Goal: Task Accomplishment & Management: Manage account settings

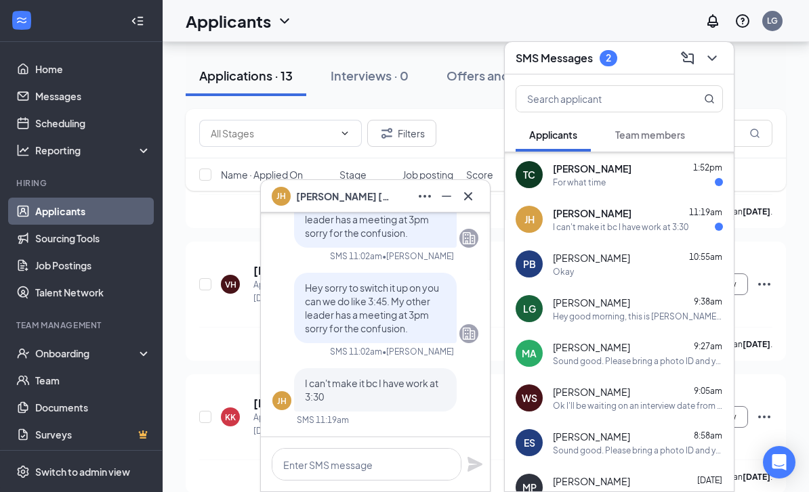
scroll to position [324, 0]
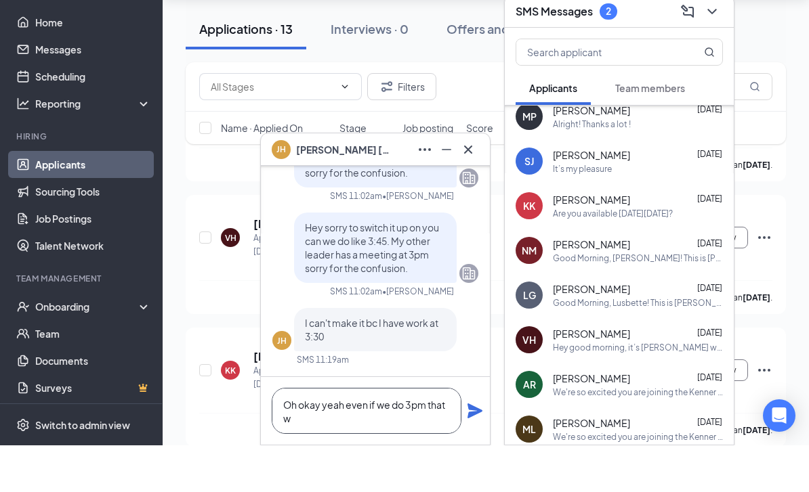
scroll to position [1, 0]
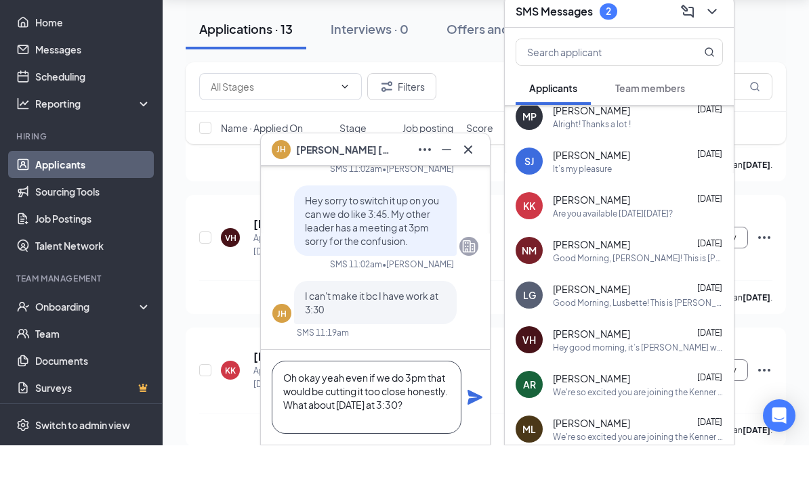
type textarea "Oh okay yeah even if we do 3pm that would be cutting it too close honestly. Wha…"
click at [473, 437] on icon "Plane" at bounding box center [474, 444] width 15 height 15
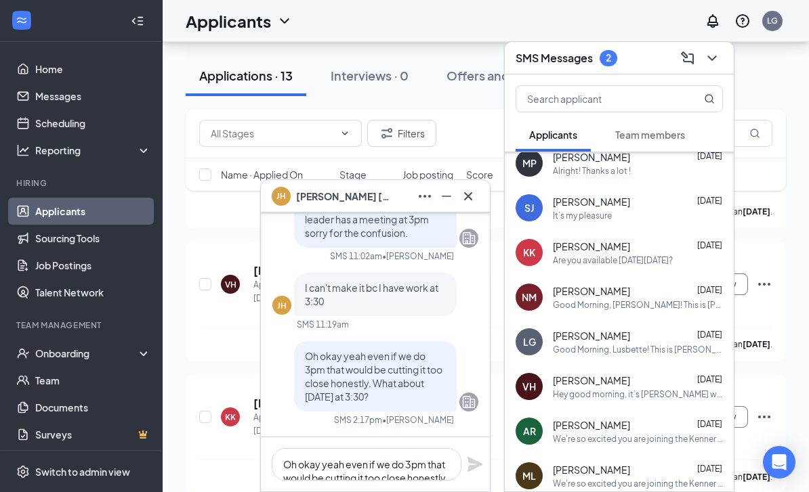
scroll to position [0, 0]
click at [358, 198] on div "[PERSON_NAME] [PERSON_NAME]" at bounding box center [375, 197] width 207 height 22
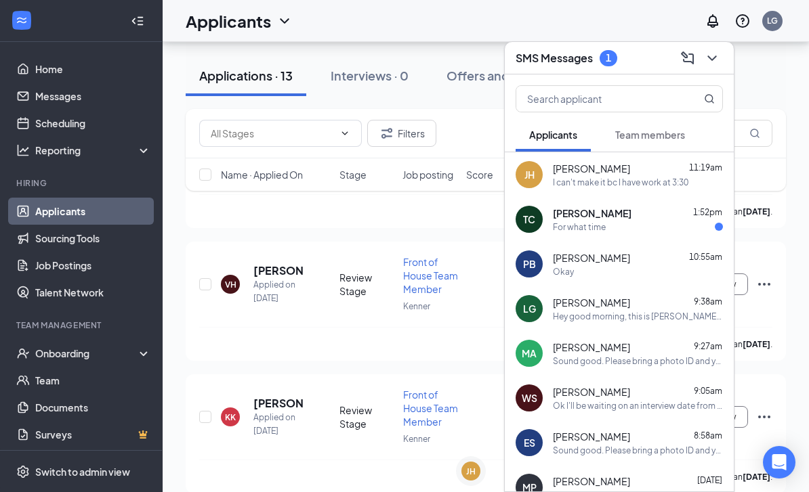
click at [564, 220] on div "[PERSON_NAME] 1:52pm For what time" at bounding box center [638, 220] width 170 height 26
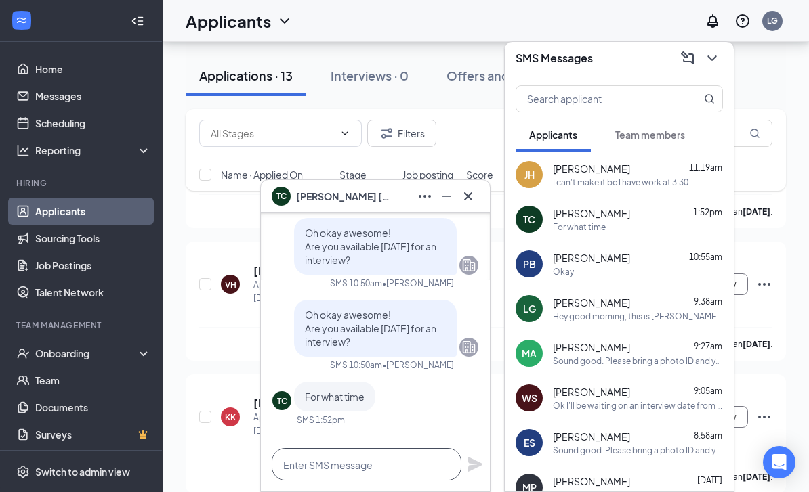
click at [334, 460] on textarea at bounding box center [367, 464] width 190 height 33
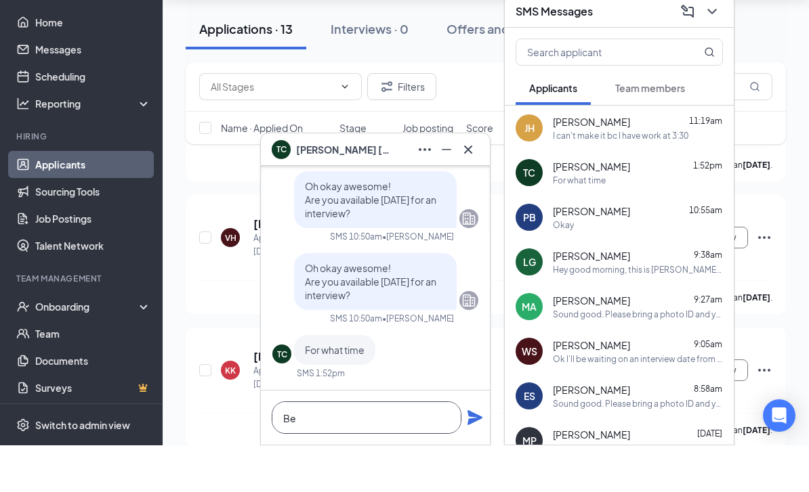
type textarea "B"
type textarea "3:45pm?"
click at [474, 457] on icon "Plane" at bounding box center [474, 464] width 15 height 15
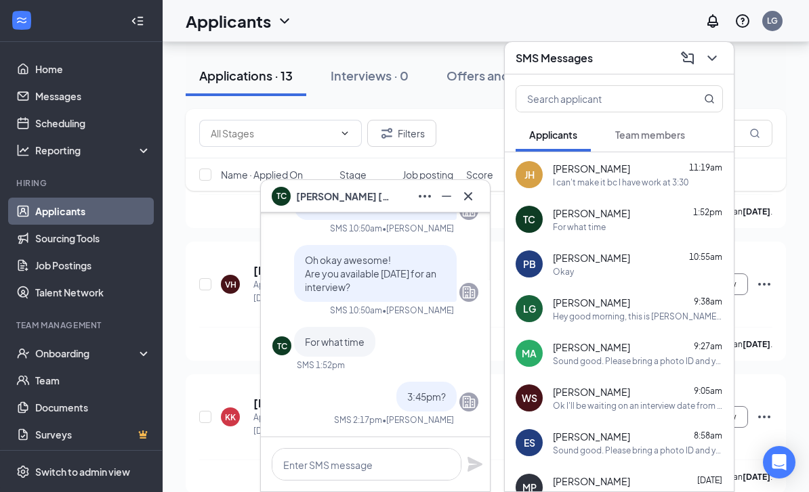
click at [337, 201] on span "[PERSON_NAME]" at bounding box center [343, 196] width 95 height 15
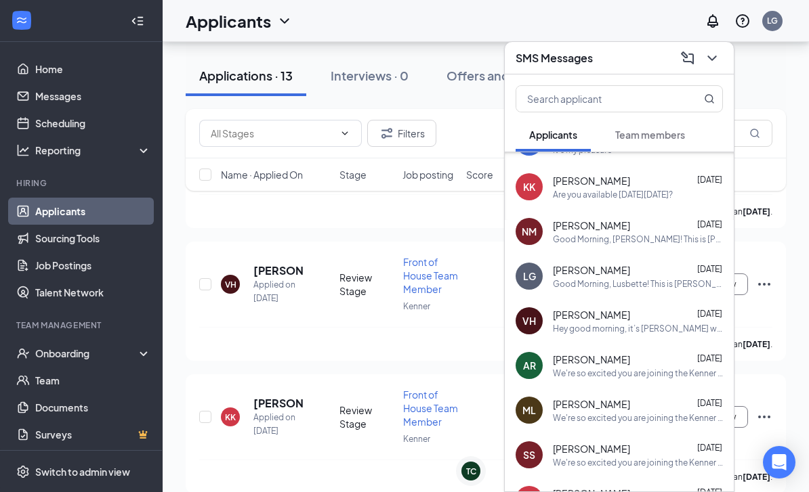
scroll to position [372, 0]
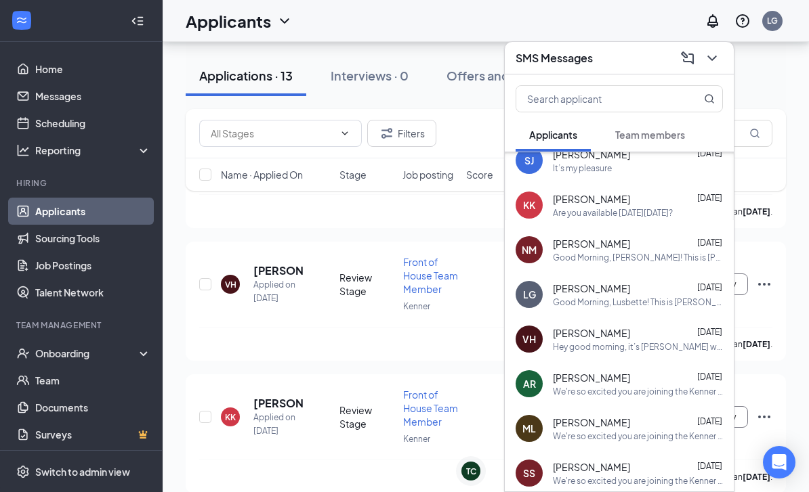
click at [601, 301] on div "Good Morning, Lusbette! This is [PERSON_NAME] with [DEMOGRAPHIC_DATA] fil A [PE…" at bounding box center [638, 303] width 170 height 12
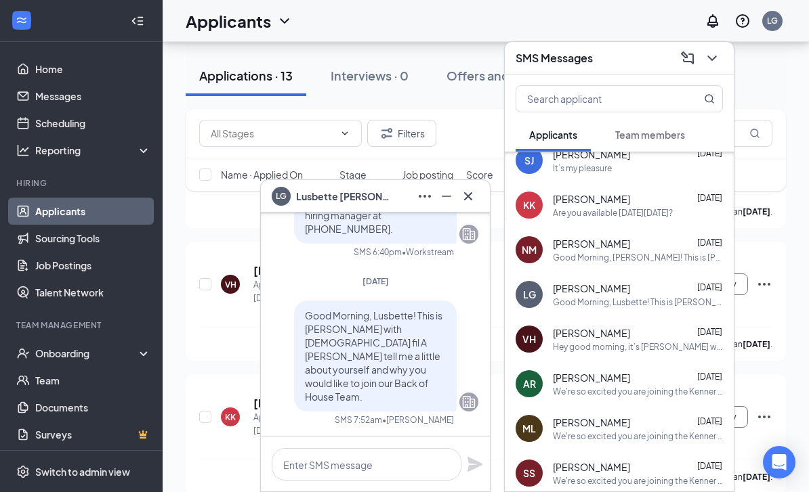
click at [359, 202] on span "[PERSON_NAME]" at bounding box center [343, 196] width 95 height 15
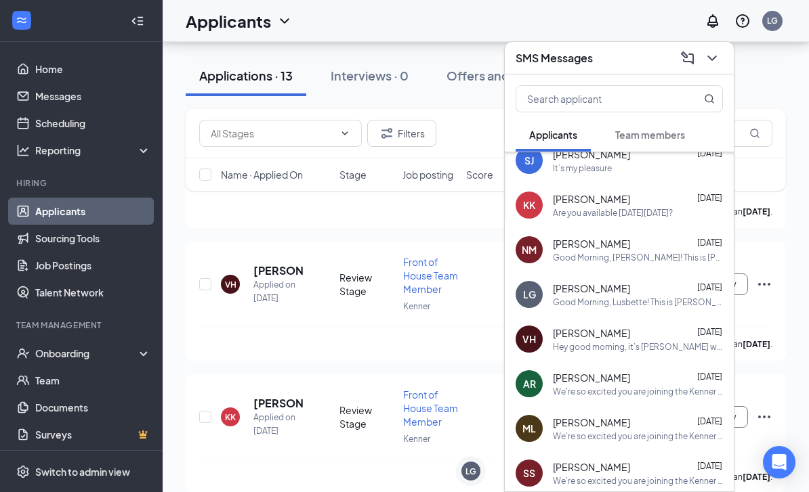
click at [528, 64] on h3 "SMS Messages" at bounding box center [554, 58] width 77 height 15
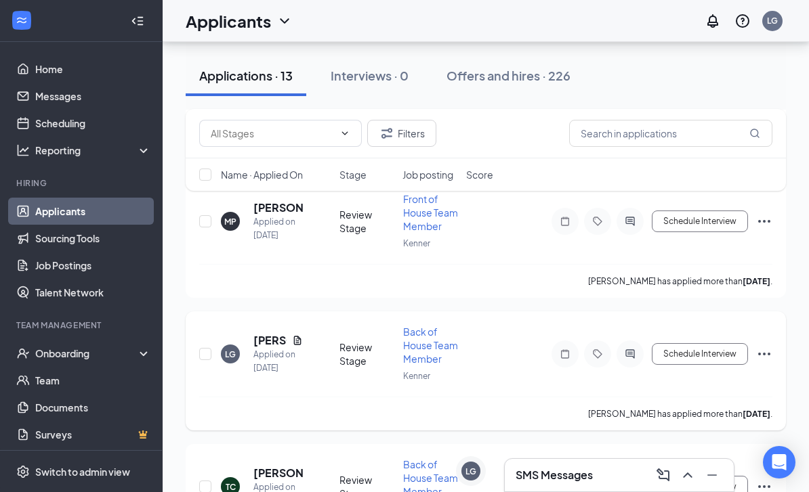
scroll to position [480, 0]
click at [759, 348] on icon "Ellipses" at bounding box center [764, 356] width 16 height 16
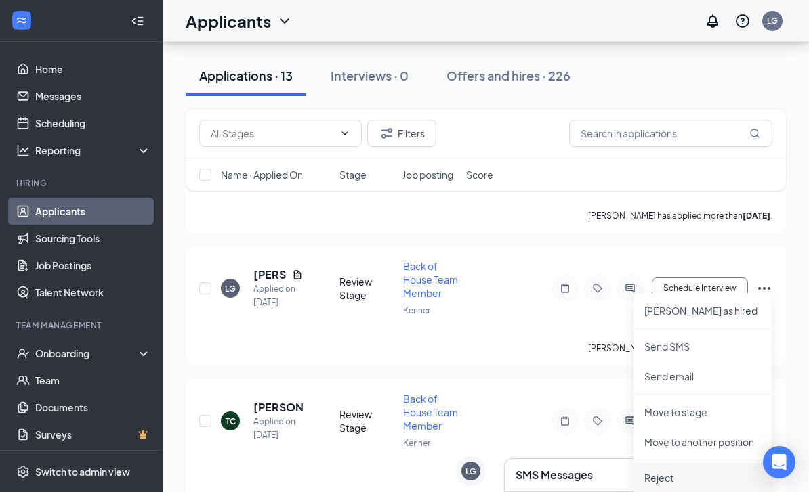
scroll to position [549, 0]
click at [679, 478] on p "Reject" at bounding box center [702, 477] width 117 height 14
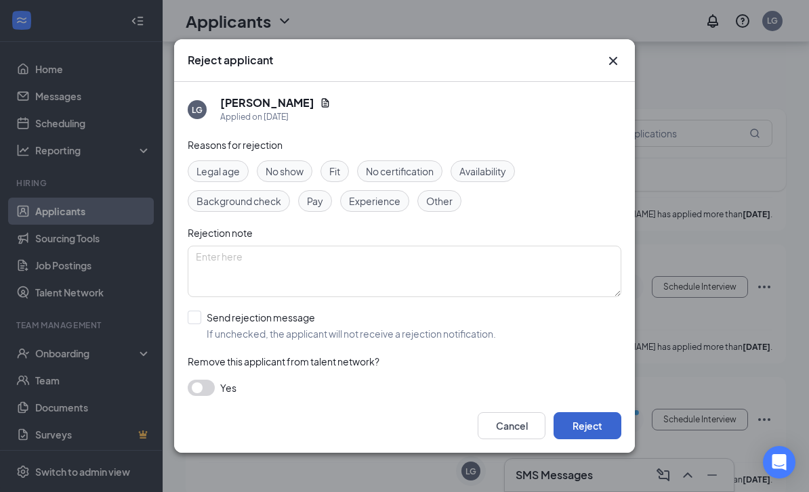
click at [589, 440] on button "Reject" at bounding box center [587, 426] width 68 height 27
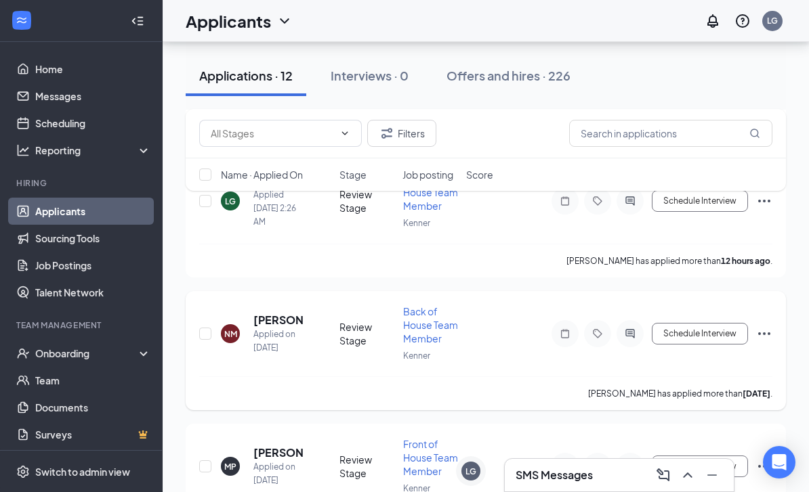
scroll to position [221, 0]
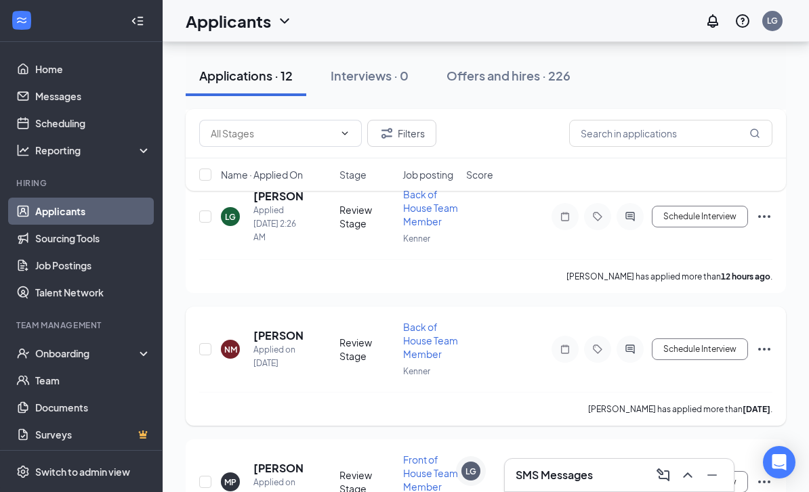
click at [756, 348] on icon "Ellipses" at bounding box center [764, 349] width 16 height 16
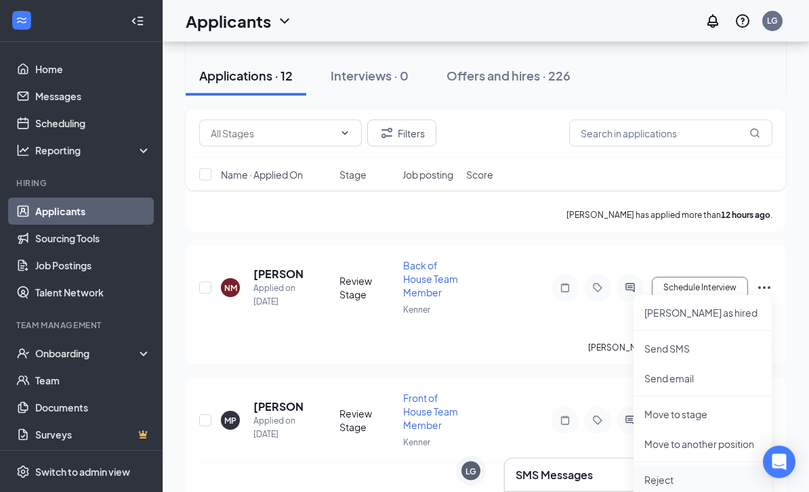
click at [667, 476] on p "Reject" at bounding box center [702, 481] width 117 height 14
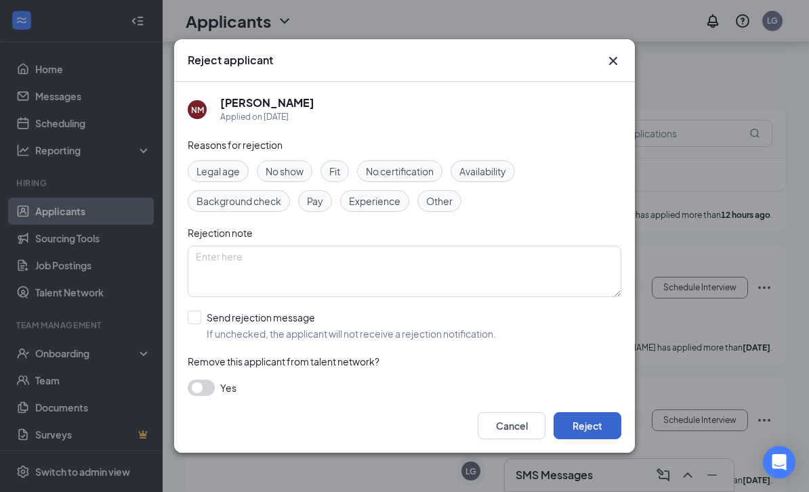
click at [595, 440] on button "Reject" at bounding box center [587, 426] width 68 height 27
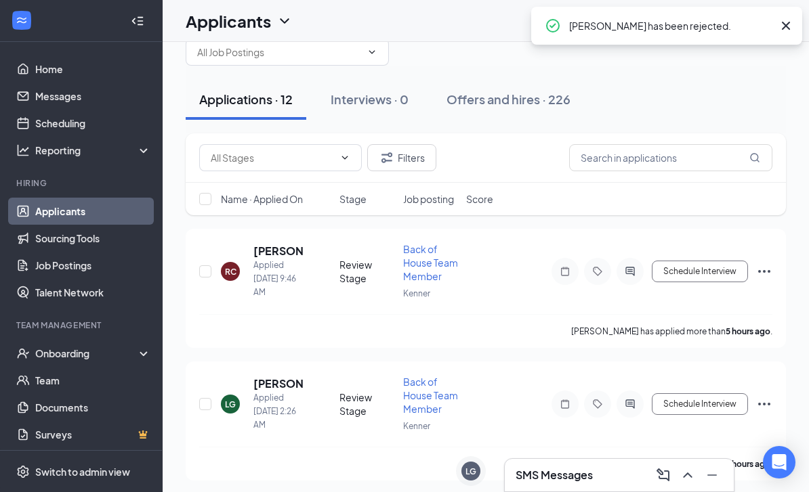
scroll to position [0, 0]
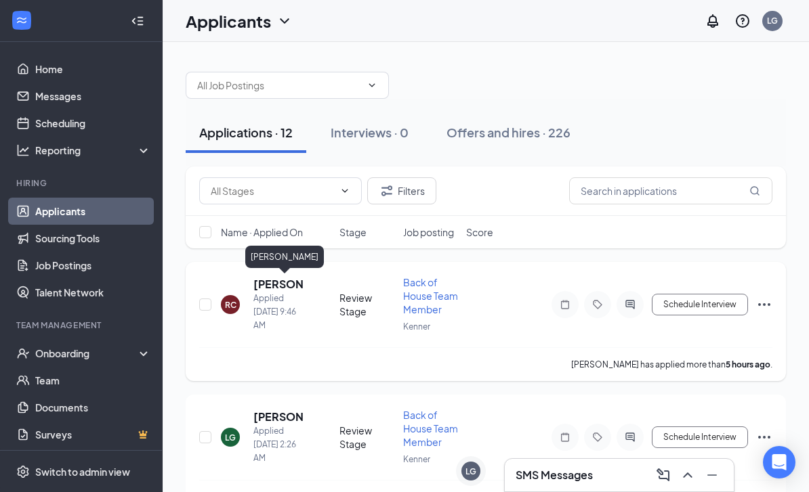
click at [267, 284] on h5 "[PERSON_NAME]" at bounding box center [277, 284] width 49 height 15
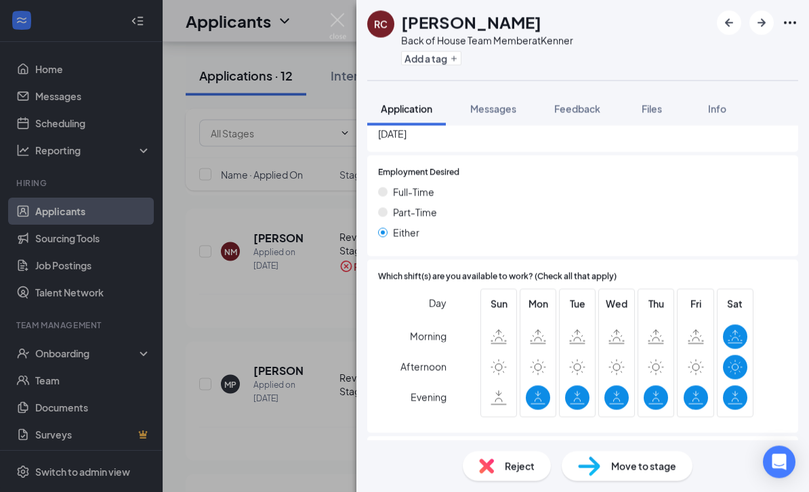
scroll to position [319, 0]
click at [501, 482] on div "Reject" at bounding box center [507, 467] width 88 height 30
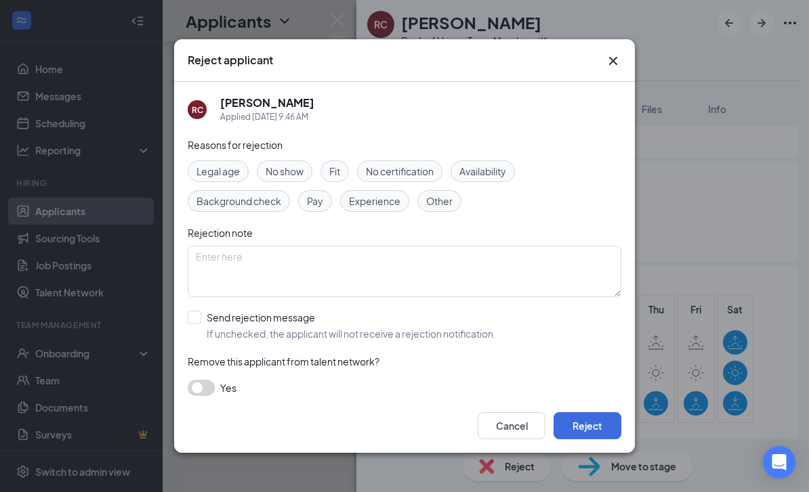
click at [488, 179] on span "Availability" at bounding box center [482, 171] width 47 height 15
click at [571, 439] on div "Cancel Reject" at bounding box center [404, 426] width 461 height 54
click at [572, 440] on button "Reject" at bounding box center [587, 426] width 68 height 27
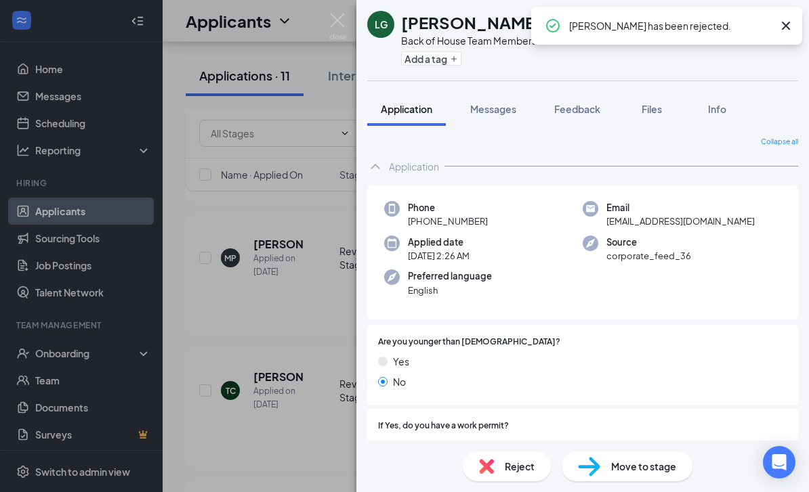
click at [345, 56] on div "LG [PERSON_NAME] of House Team Member at Kenner Add a tag Application Messages …" at bounding box center [404, 246] width 809 height 492
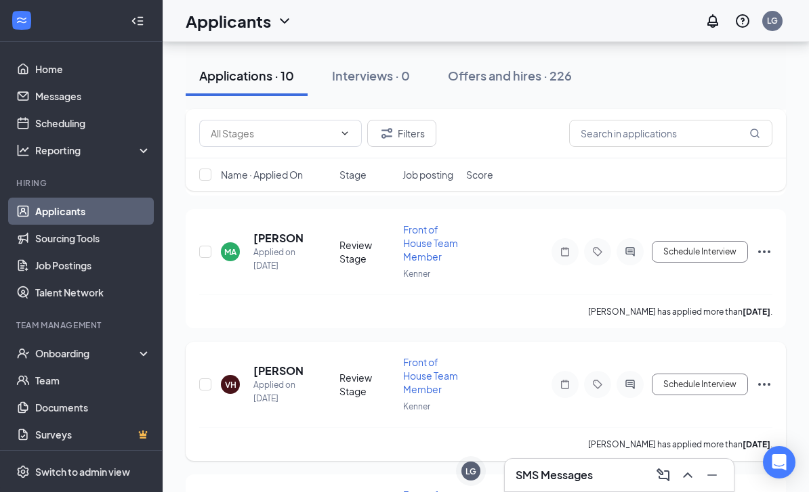
scroll to position [2357, 0]
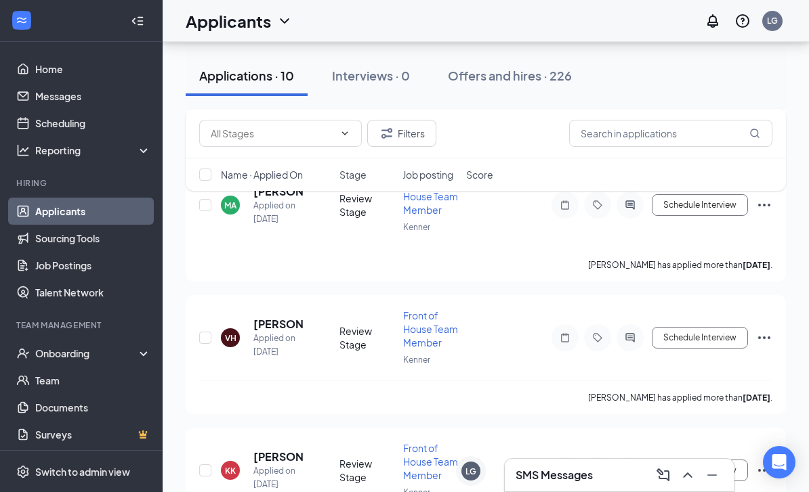
click at [568, 483] on h3 "SMS Messages" at bounding box center [554, 475] width 77 height 15
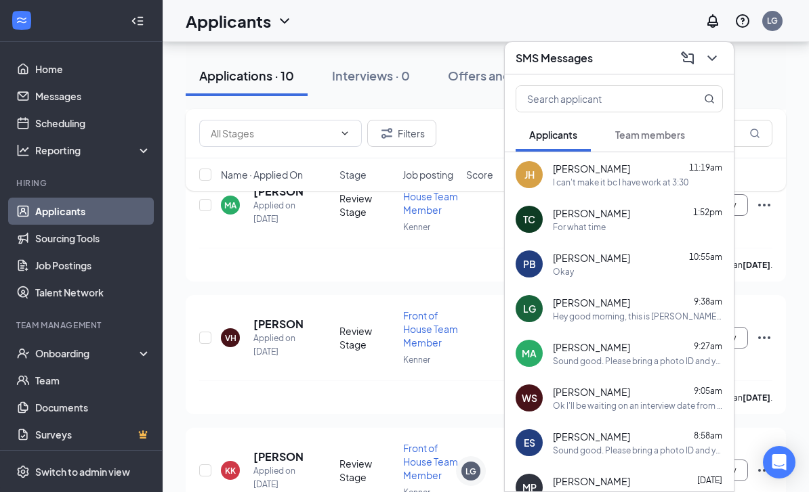
scroll to position [0, 0]
click at [617, 188] on div "I can't make it bc I have work at 3:30" at bounding box center [620, 183] width 135 height 12
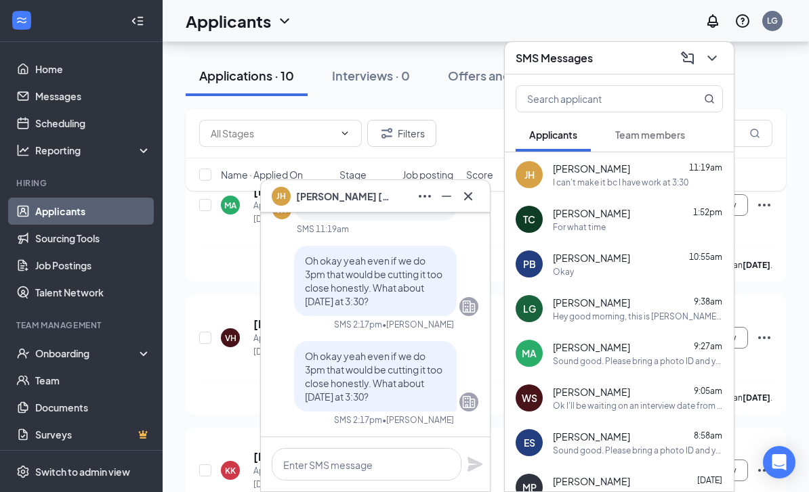
click at [353, 207] on div "[PERSON_NAME] [PERSON_NAME]" at bounding box center [375, 197] width 207 height 22
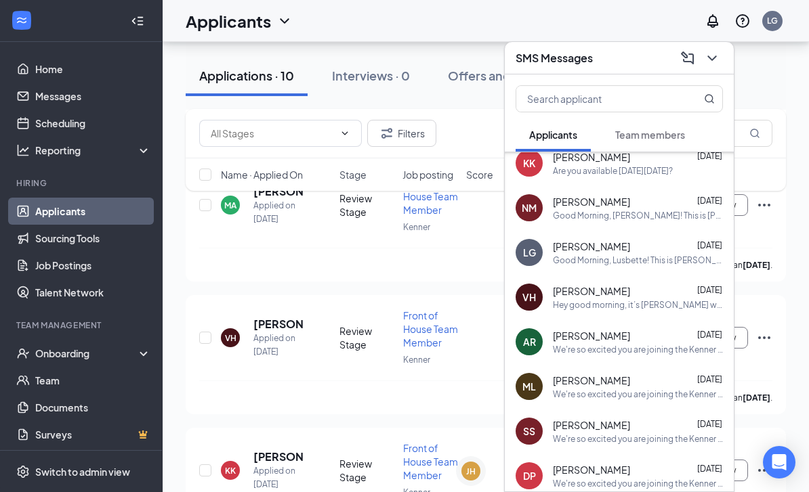
scroll to position [404, 0]
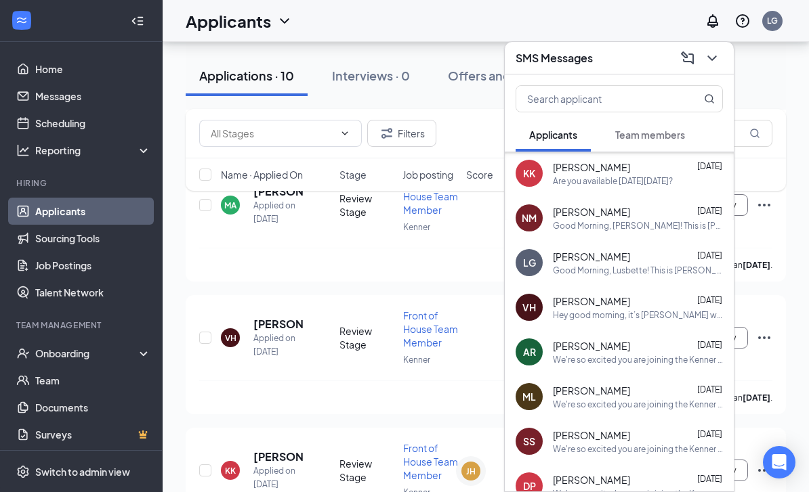
click at [621, 187] on div "Are you available [DATE][DATE]?" at bounding box center [613, 181] width 120 height 12
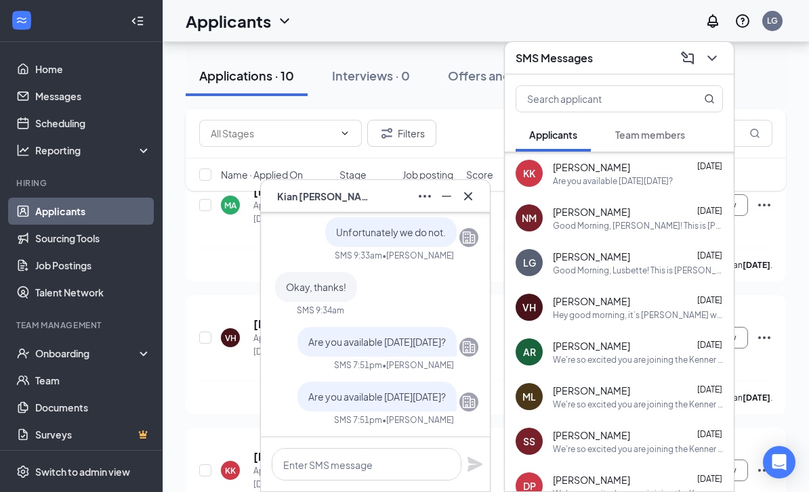
click at [352, 204] on span "[PERSON_NAME]" at bounding box center [324, 196] width 95 height 15
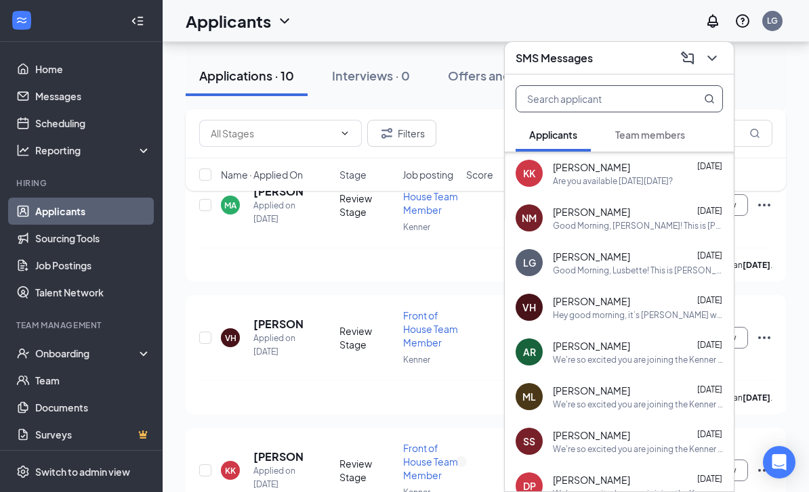
click at [608, 112] on input "text" at bounding box center [596, 99] width 161 height 26
click at [598, 68] on div "SMS Messages" at bounding box center [619, 57] width 207 height 21
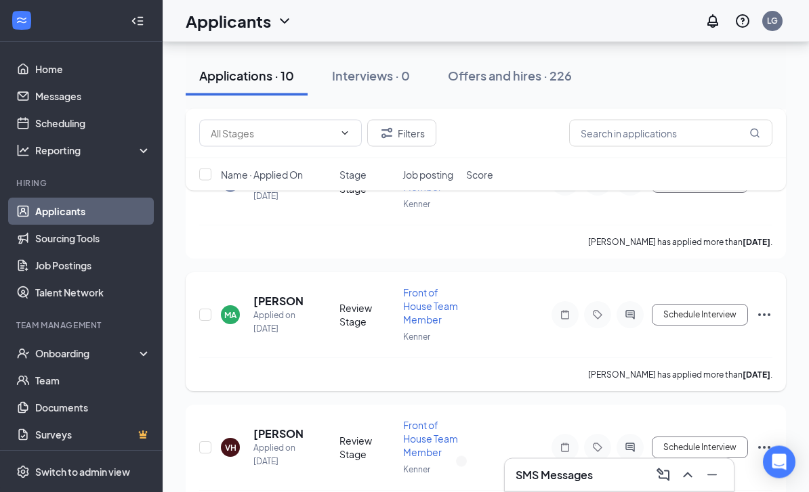
scroll to position [2212, 0]
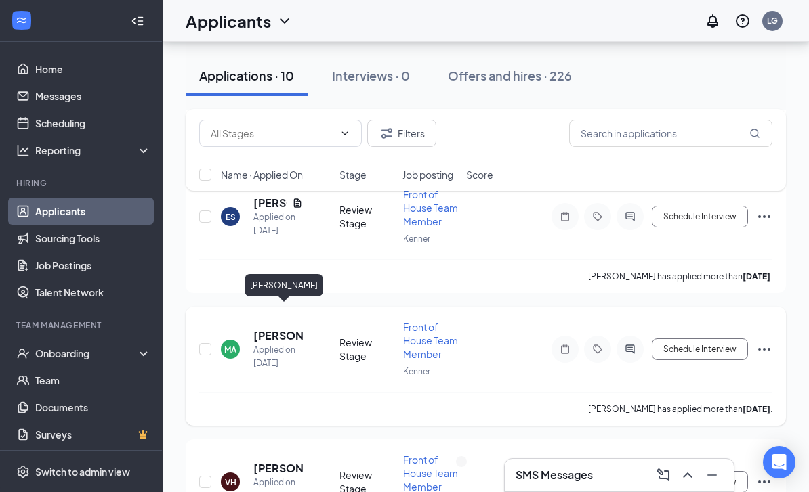
click at [268, 329] on h5 "[PERSON_NAME]" at bounding box center [277, 336] width 49 height 15
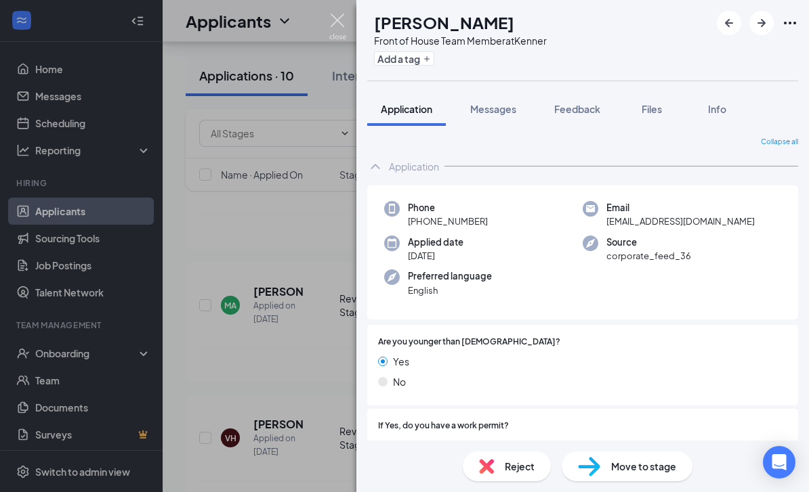
click at [335, 20] on img at bounding box center [337, 27] width 17 height 26
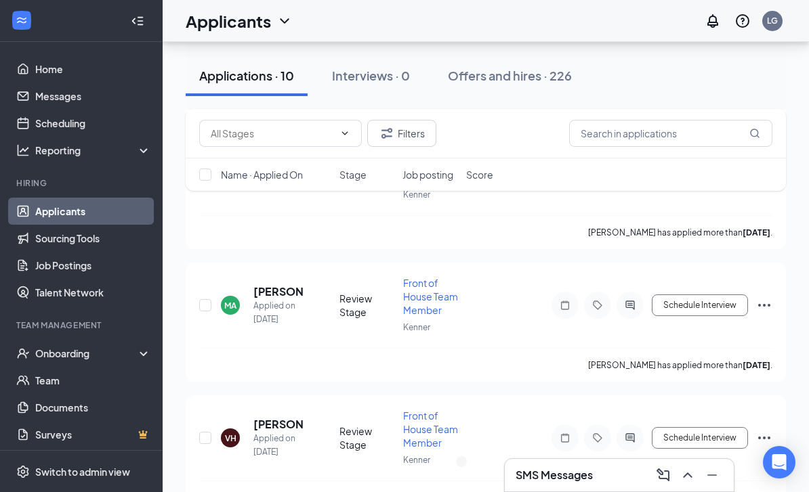
scroll to position [2312, 0]
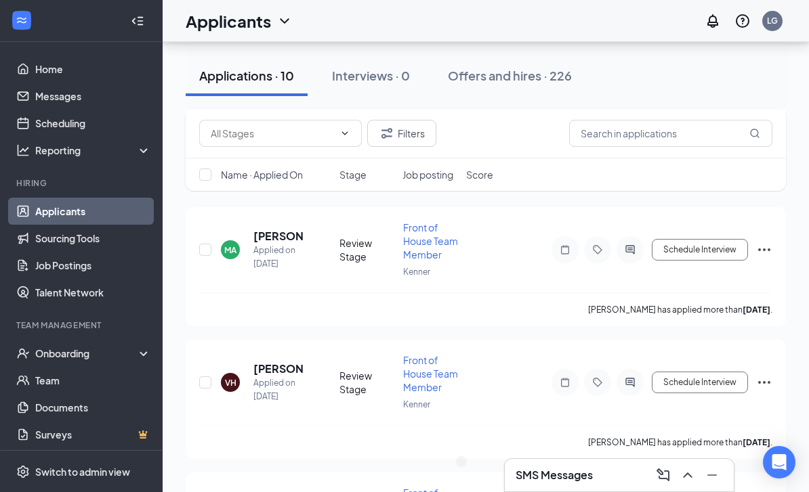
click at [551, 483] on h3 "SMS Messages" at bounding box center [554, 475] width 77 height 15
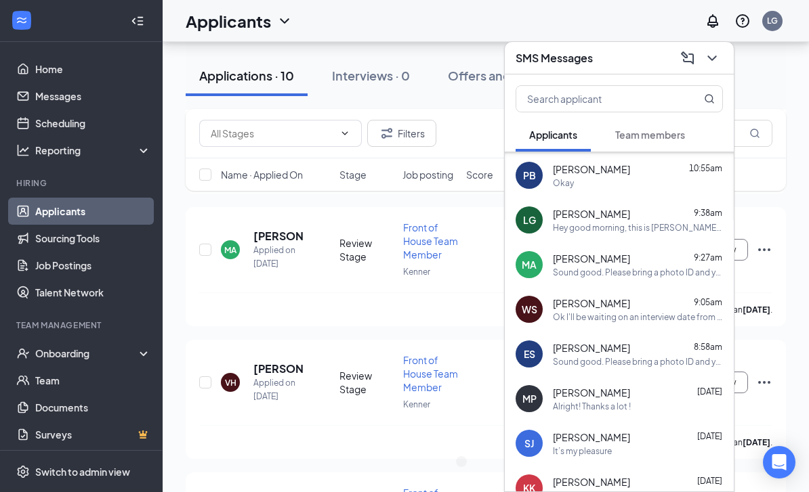
scroll to position [232, 0]
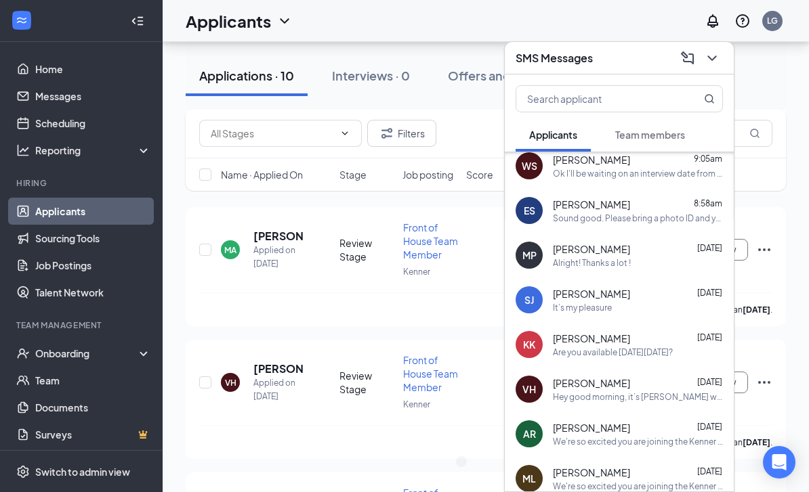
click at [587, 66] on h3 "SMS Messages" at bounding box center [554, 58] width 77 height 15
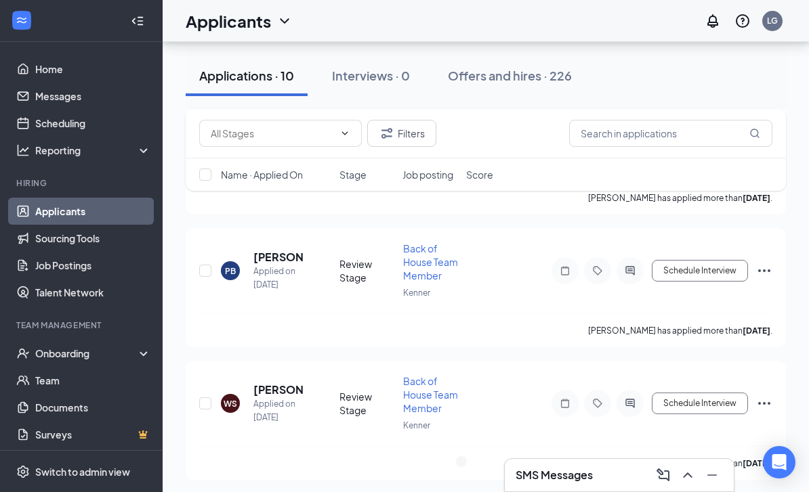
scroll to position [1712, 0]
